Goal: Task Accomplishment & Management: Complete application form

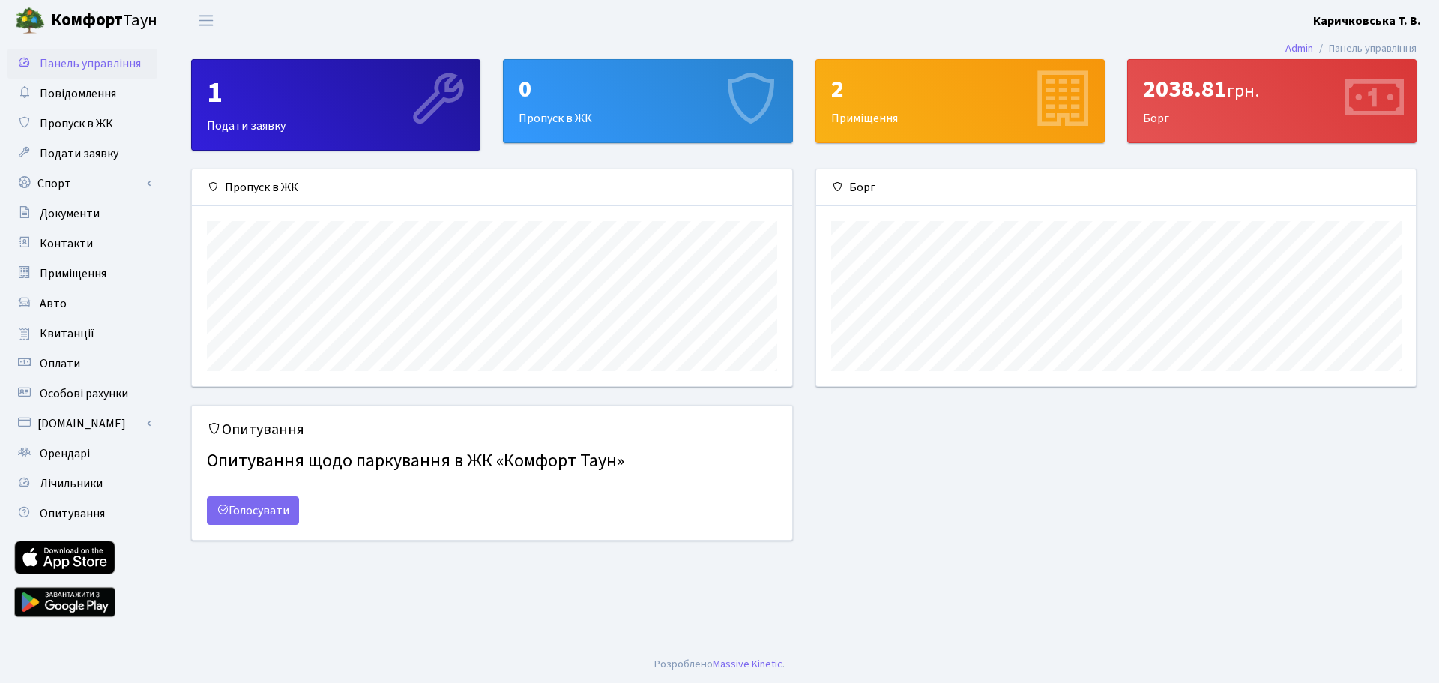
scroll to position [217, 600]
click at [74, 121] on span "Пропуск в ЖК" at bounding box center [76, 123] width 73 height 16
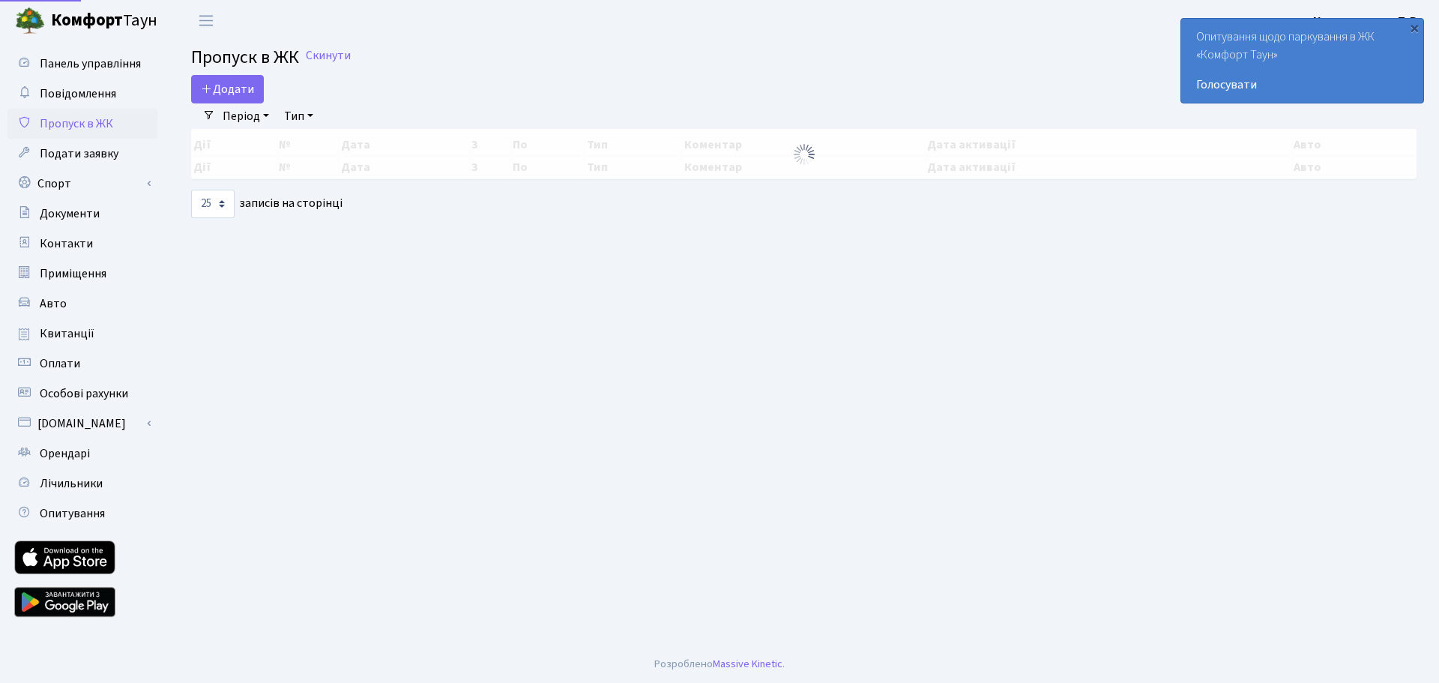
select select "25"
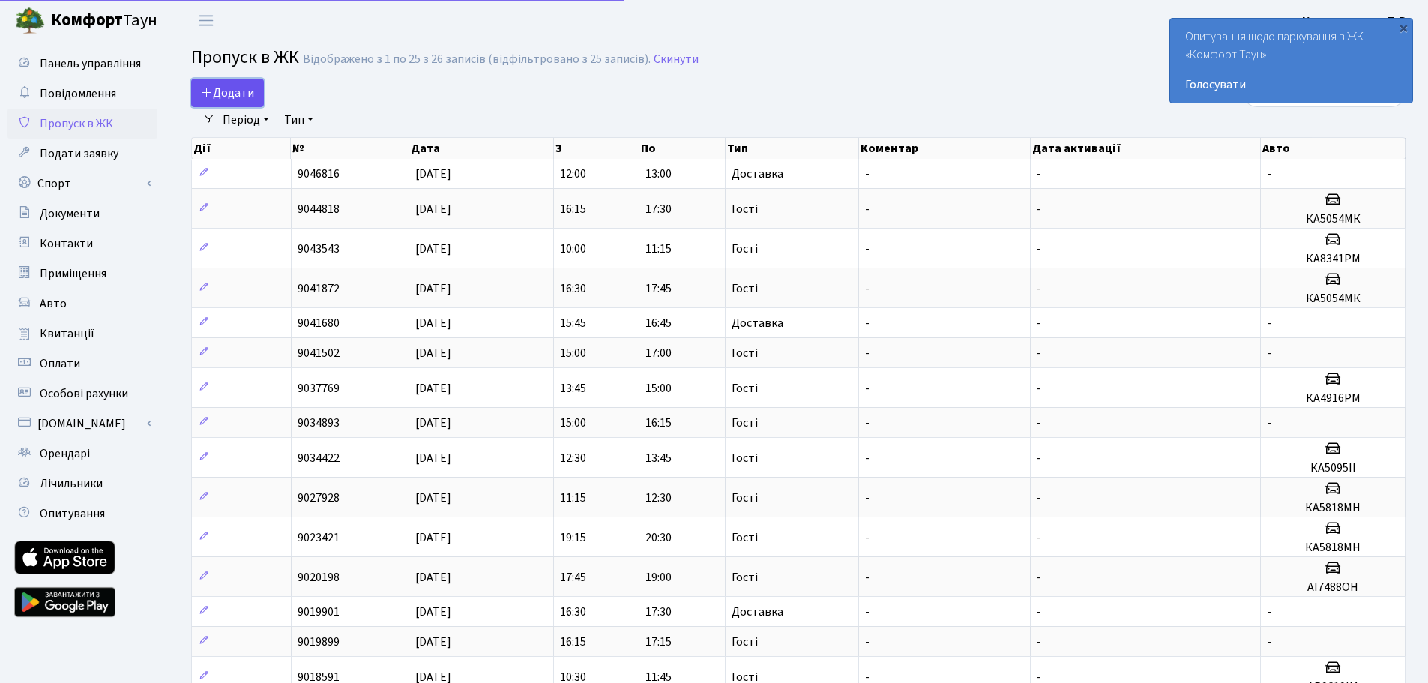
click at [226, 96] on span "Додати" at bounding box center [227, 93] width 53 height 16
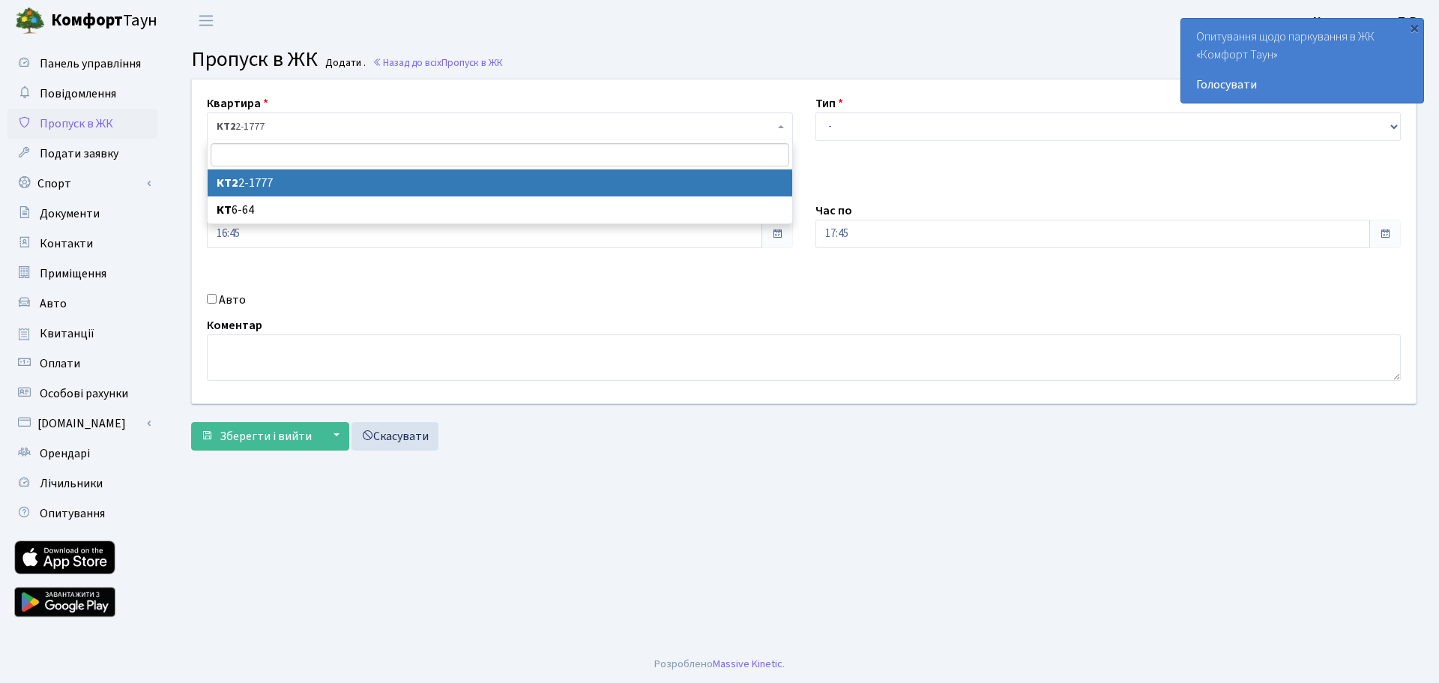
click at [277, 126] on span "КТ2 2-1777" at bounding box center [496, 126] width 558 height 15
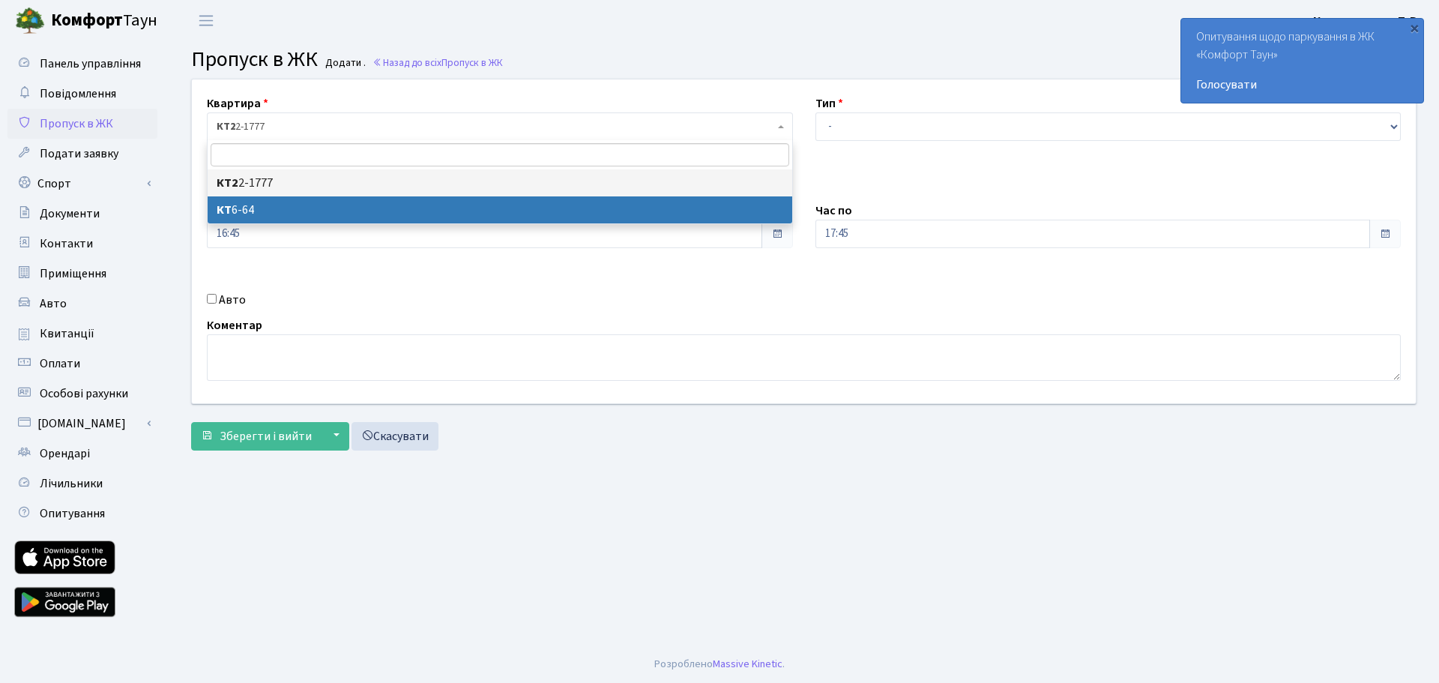
select select "5289"
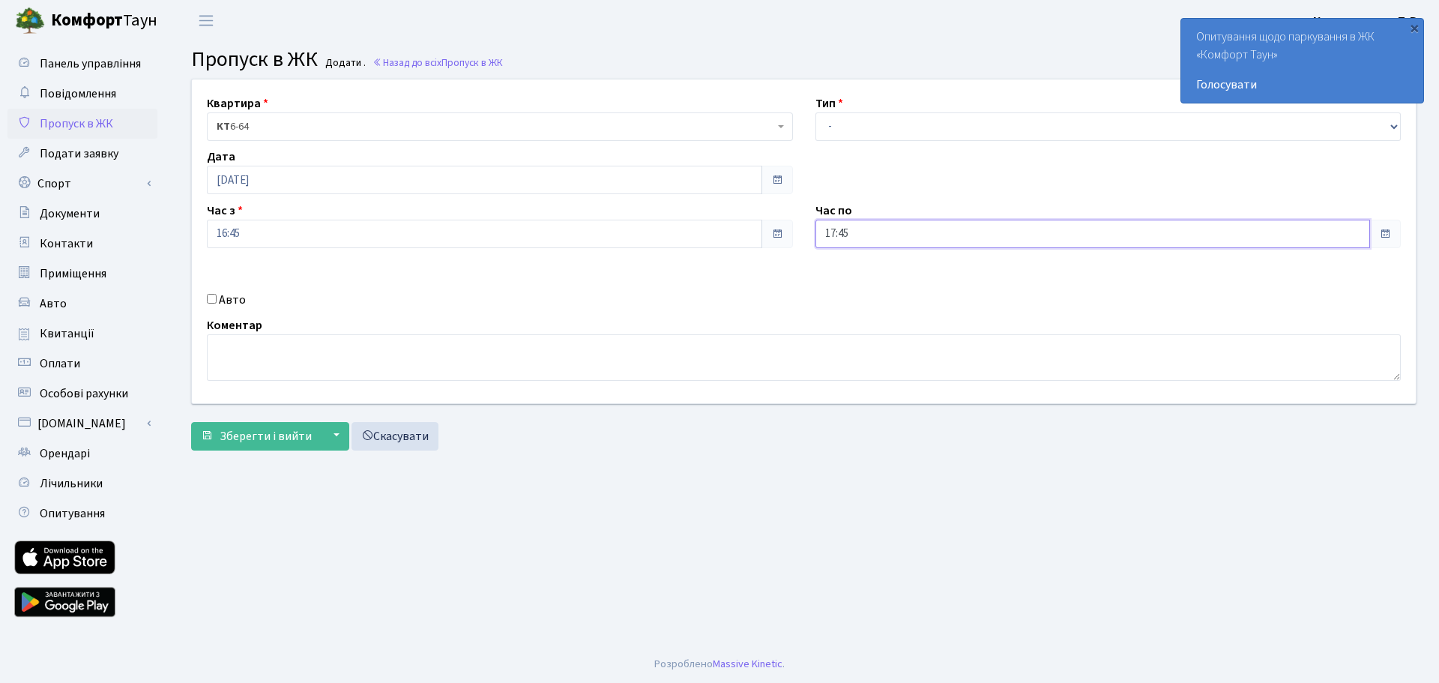
click at [859, 232] on input "17:45" at bounding box center [1094, 234] width 556 height 28
click at [864, 292] on icon at bounding box center [857, 285] width 40 height 40
drag, startPoint x: 864, startPoint y: 292, endPoint x: 829, endPoint y: 303, distance: 36.0
click at [863, 292] on icon at bounding box center [857, 285] width 40 height 40
type input "19:45"
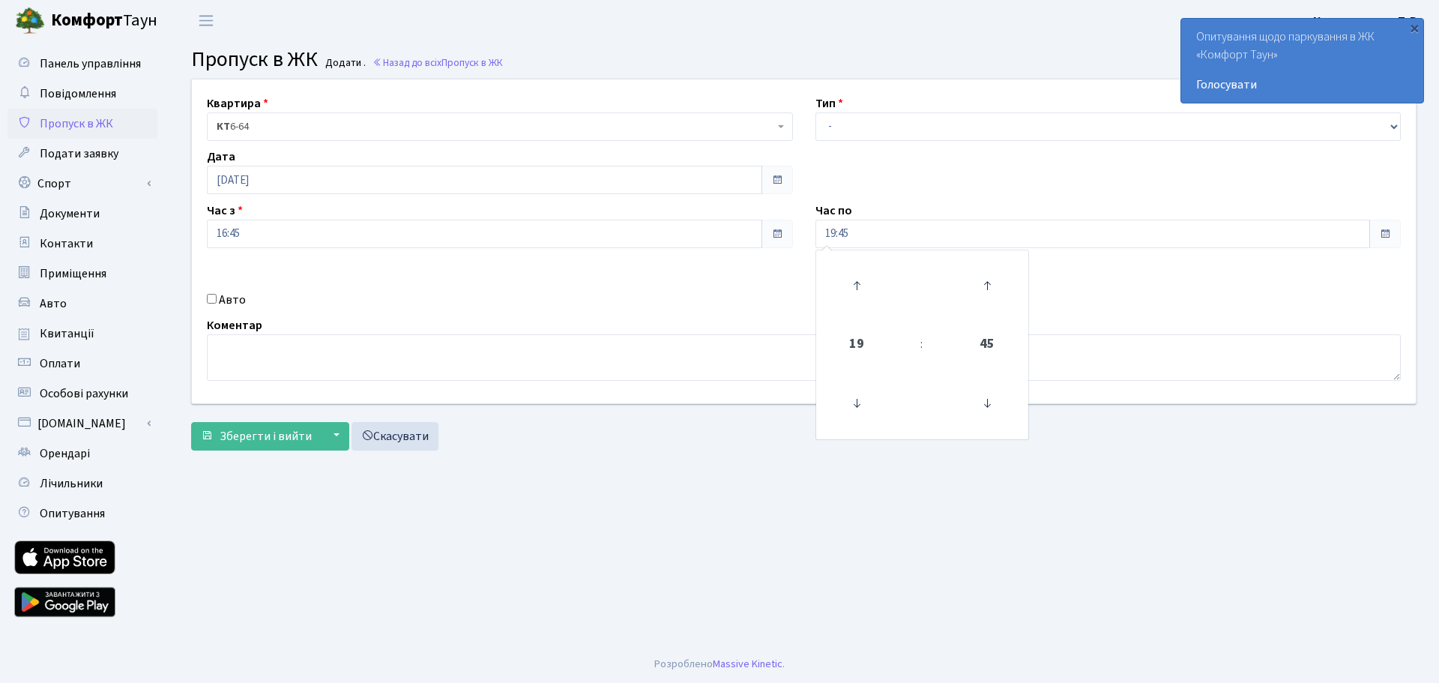
click at [726, 321] on div "Коментар" at bounding box center [804, 348] width 1217 height 64
click at [862, 129] on select "- Доставка Таксі Гості Сервіс" at bounding box center [1109, 126] width 586 height 28
select select "3"
click at [816, 112] on select "- Доставка Таксі Гості Сервіс" at bounding box center [1109, 126] width 586 height 28
click at [457, 282] on div "Квартира <b>КТ2</b>&nbsp;&nbsp;&nbsp;2-1777 <b>КТ</b>&nbsp;&nbsp;&nbsp;&nbsp;6-…" at bounding box center [804, 241] width 1247 height 324
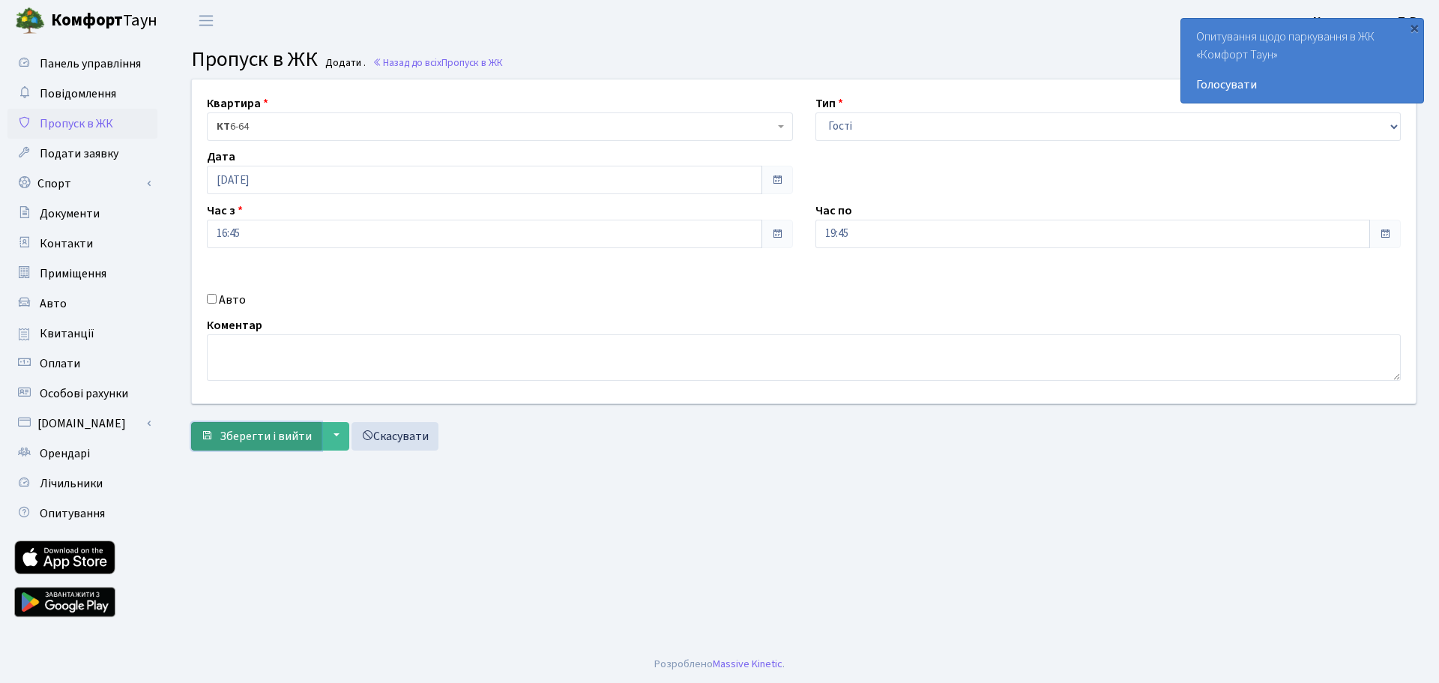
click at [262, 435] on span "Зберегти і вийти" at bounding box center [266, 436] width 92 height 16
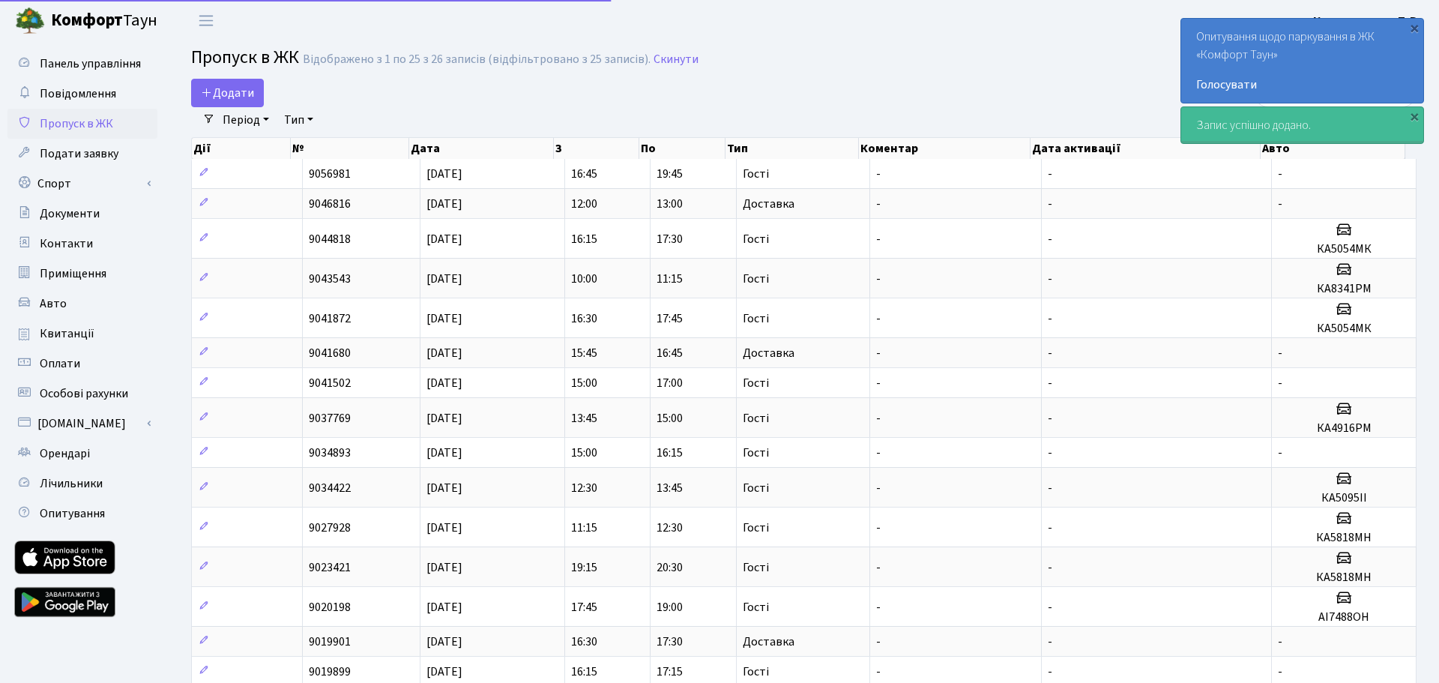
select select "25"
